Goal: Navigation & Orientation: Find specific page/section

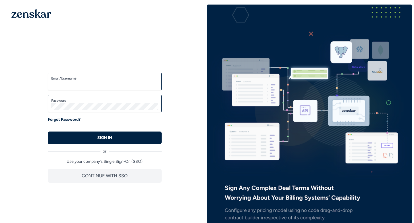
click at [94, 83] on input "Email/Username" at bounding box center [104, 84] width 107 height 7
type input "**********"
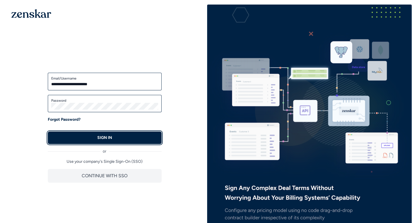
click at [82, 135] on button "SIGN IN" at bounding box center [105, 138] width 114 height 13
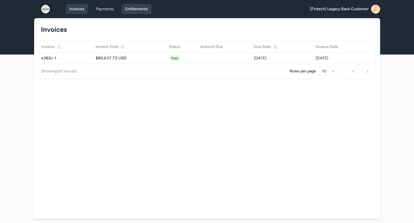
click at [129, 12] on link "Entitlements" at bounding box center [137, 9] width 30 height 10
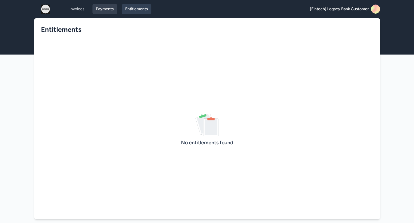
click at [98, 11] on link "Payments" at bounding box center [104, 9] width 25 height 10
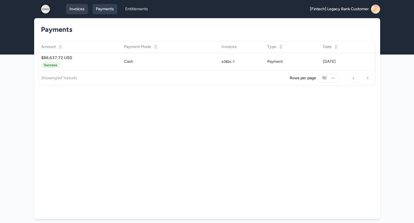
click at [76, 11] on link "Invoices" at bounding box center [77, 9] width 22 height 10
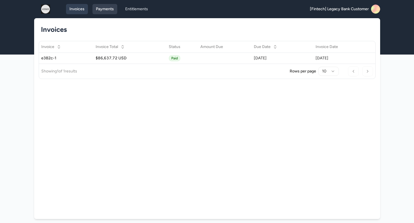
click at [100, 7] on link "Payments" at bounding box center [104, 9] width 25 height 10
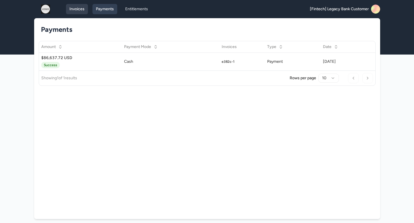
click at [74, 13] on link "Invoices" at bounding box center [77, 9] width 22 height 10
